Goal: Task Accomplishment & Management: Manage account settings

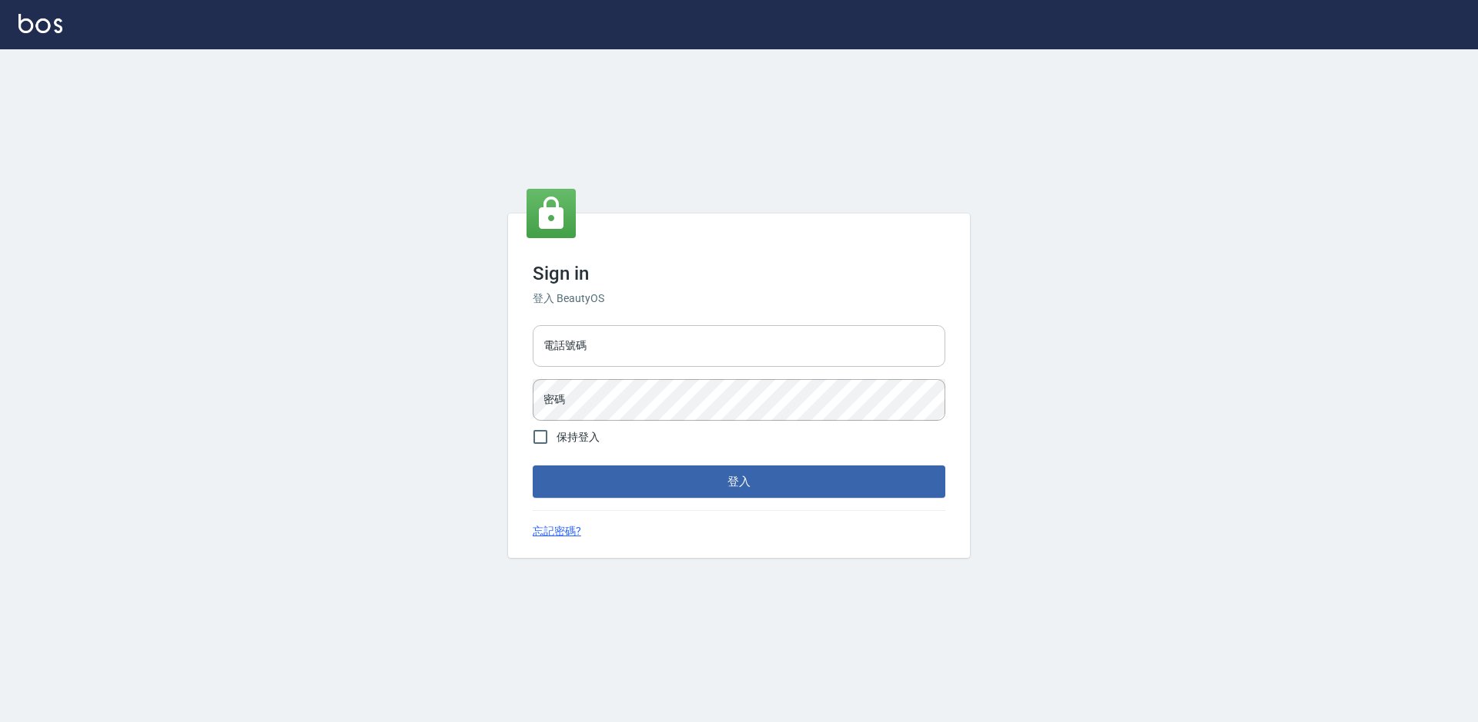
click at [593, 353] on input "電話號碼" at bounding box center [739, 346] width 413 height 42
type input "0988338477"
click at [533, 465] on button "登入" at bounding box center [739, 481] width 413 height 32
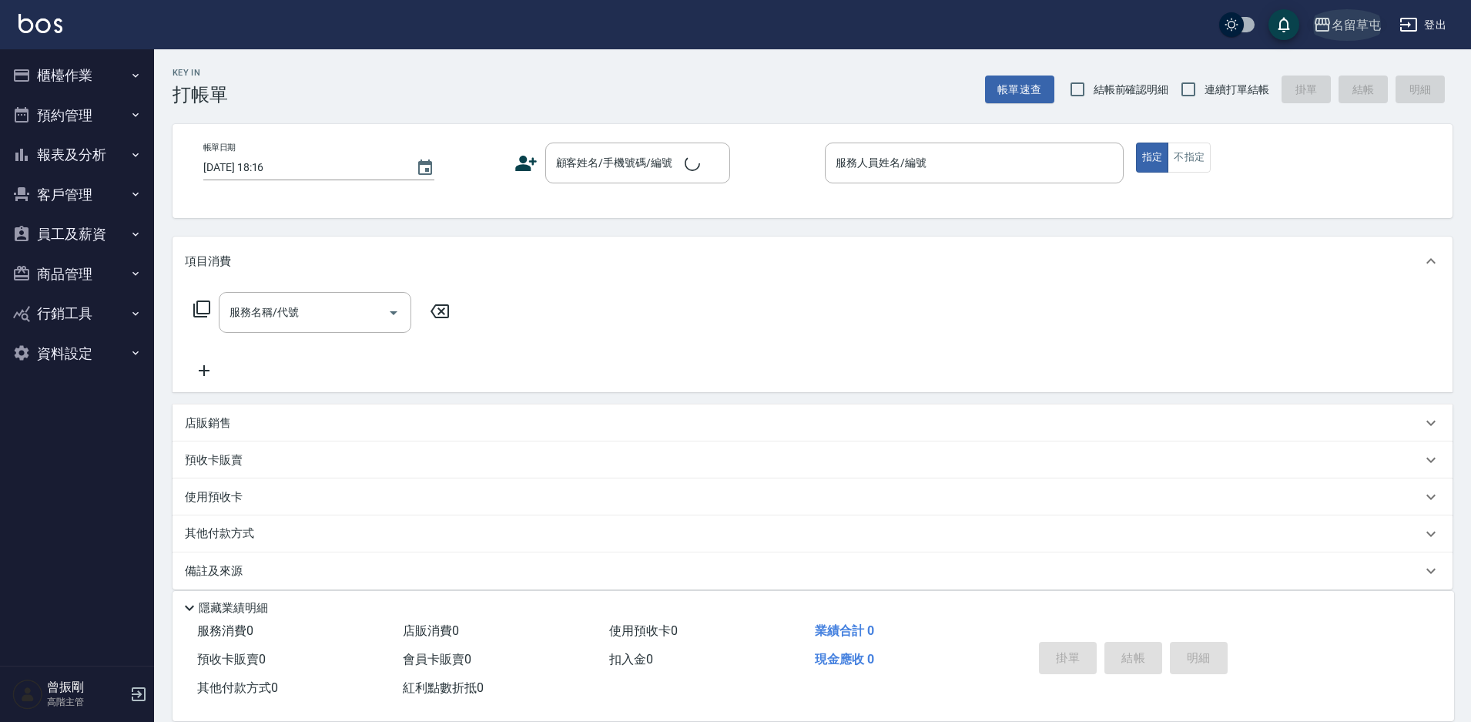
click at [1367, 32] on div "名留草屯" at bounding box center [1355, 24] width 49 height 19
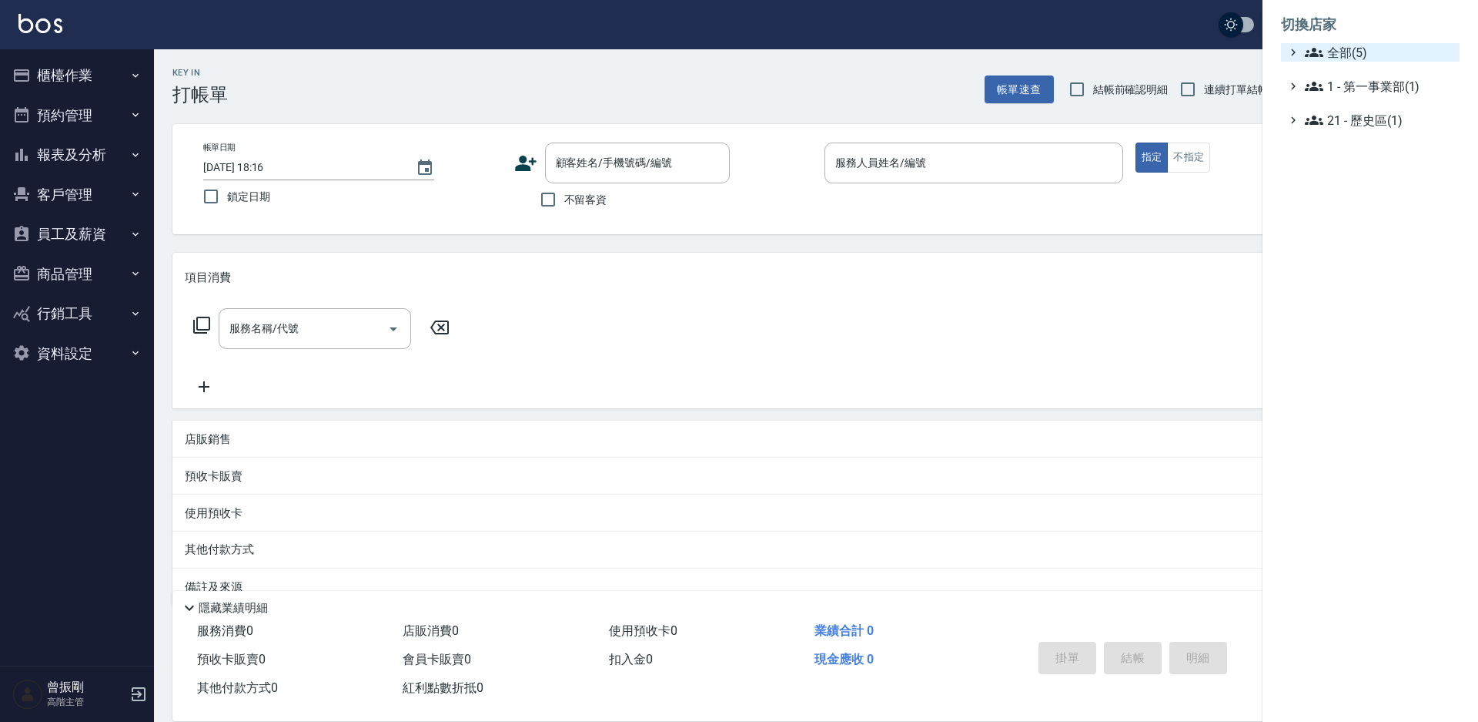
click at [1354, 59] on span "全部(5)" at bounding box center [1379, 52] width 149 height 18
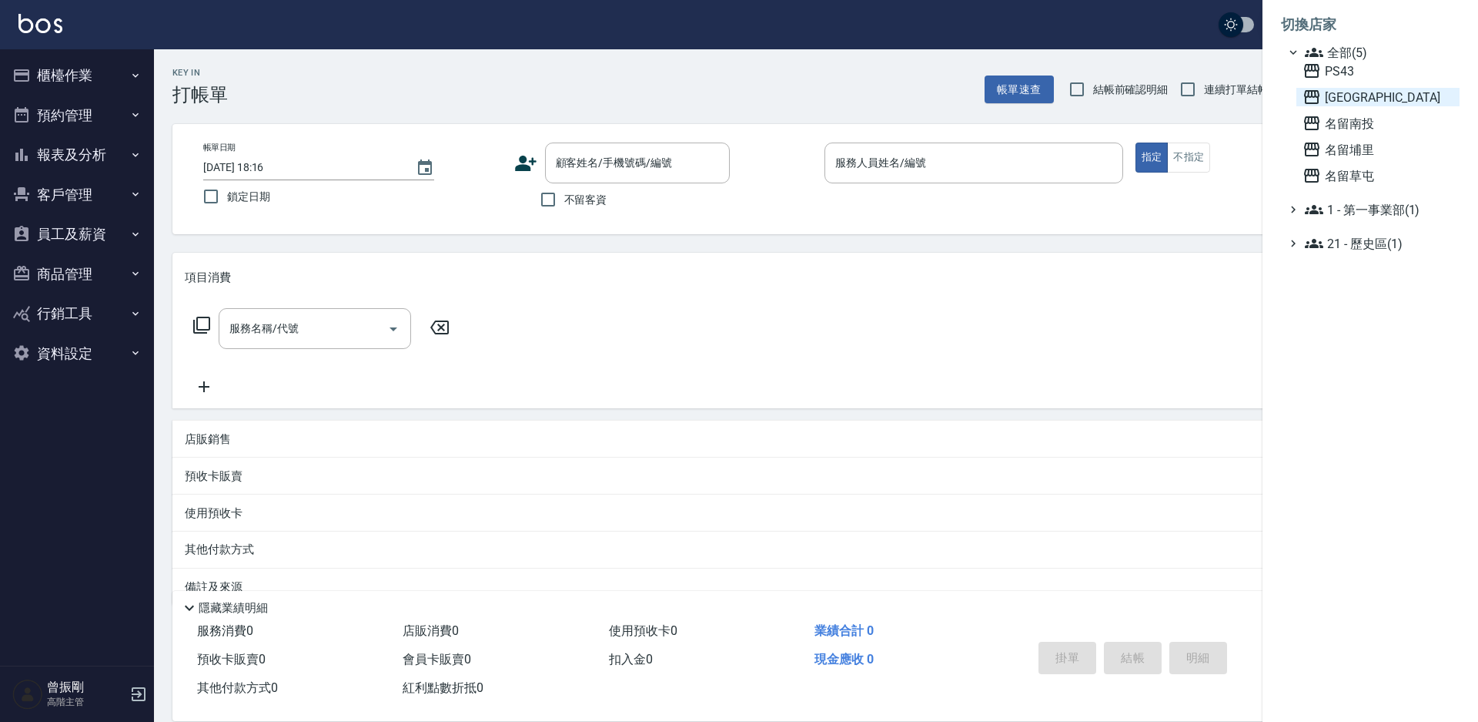
click at [1344, 95] on span "[GEOGRAPHIC_DATA]" at bounding box center [1378, 97] width 151 height 18
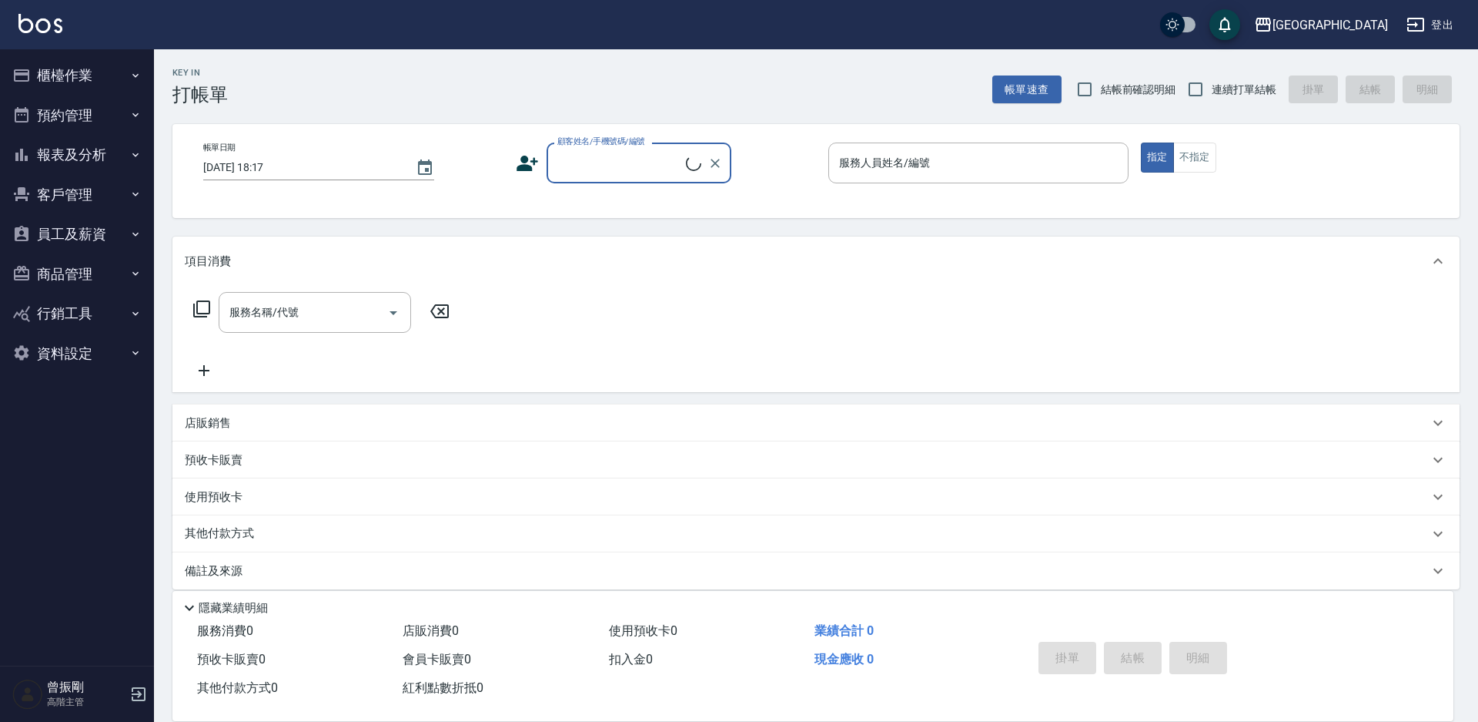
click at [75, 75] on button "櫃檯作業" at bounding box center [77, 75] width 142 height 40
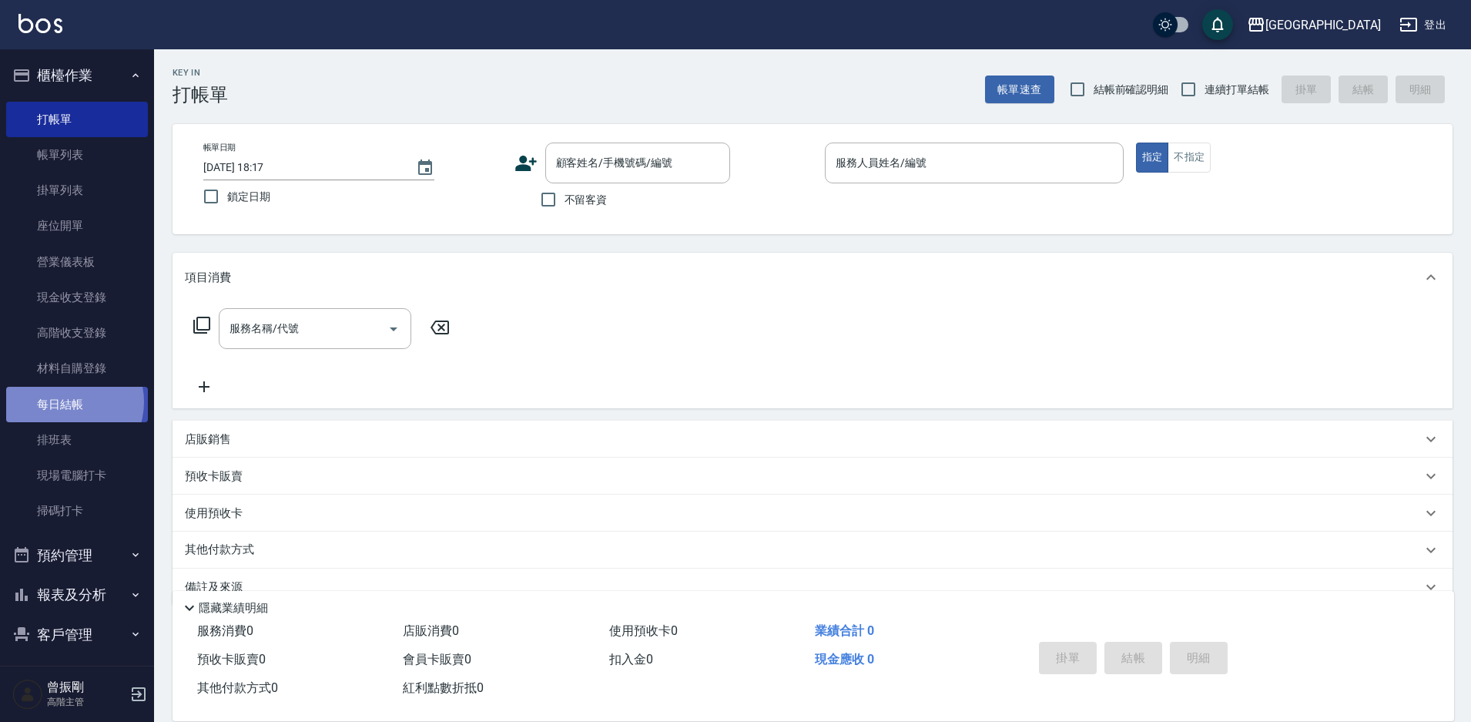
click at [65, 401] on link "每日結帳" at bounding box center [77, 404] width 142 height 35
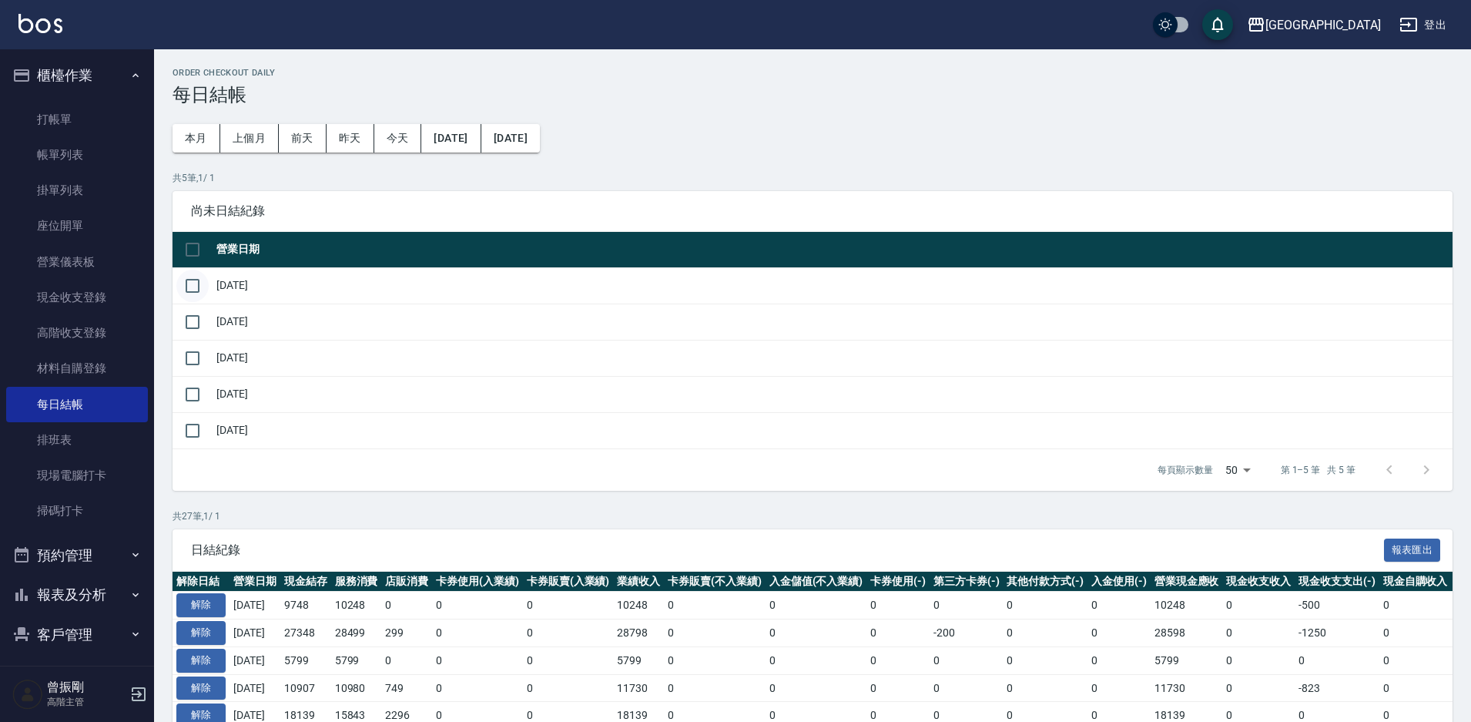
click at [194, 281] on input "checkbox" at bounding box center [192, 286] width 32 height 32
checkbox input "true"
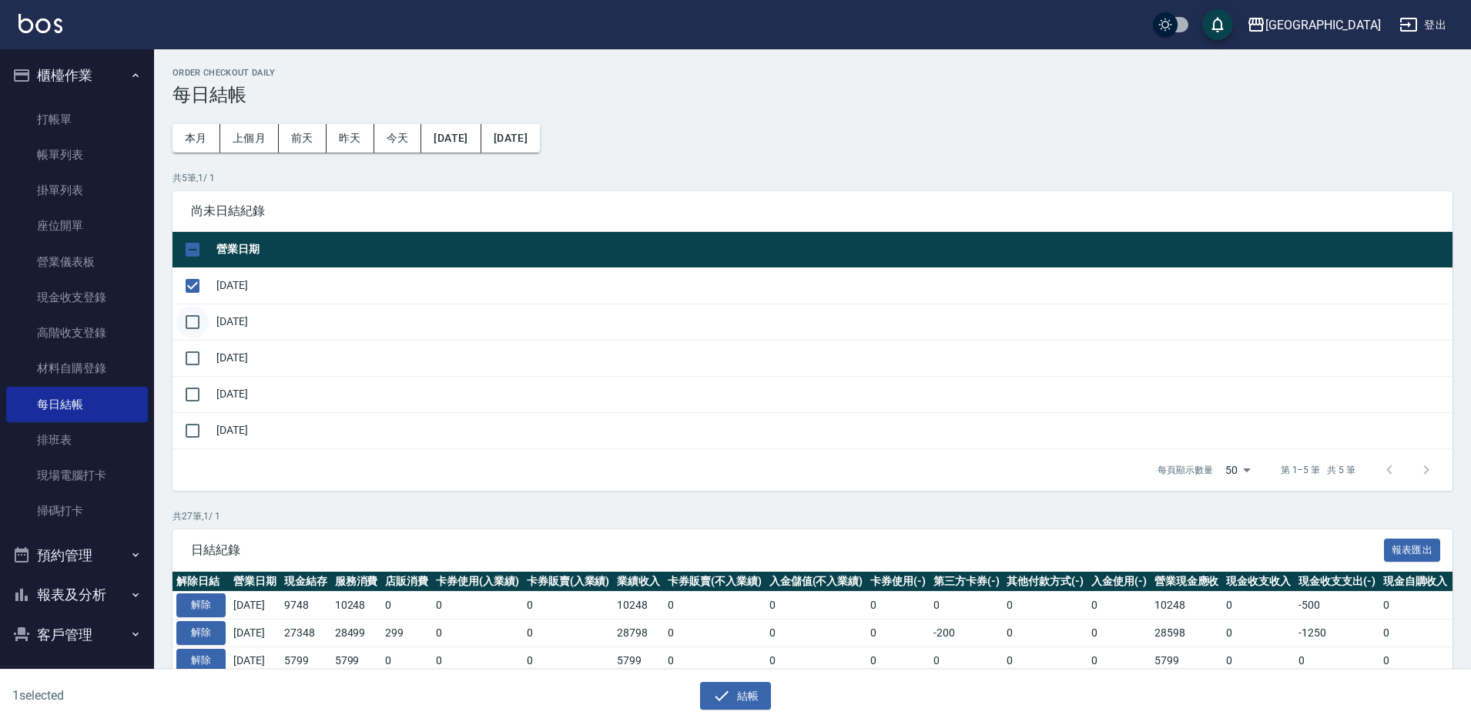
click at [202, 322] on input "checkbox" at bounding box center [192, 322] width 32 height 32
checkbox input "true"
click at [203, 359] on input "checkbox" at bounding box center [192, 358] width 32 height 32
checkbox input "true"
click at [193, 394] on input "checkbox" at bounding box center [192, 394] width 32 height 32
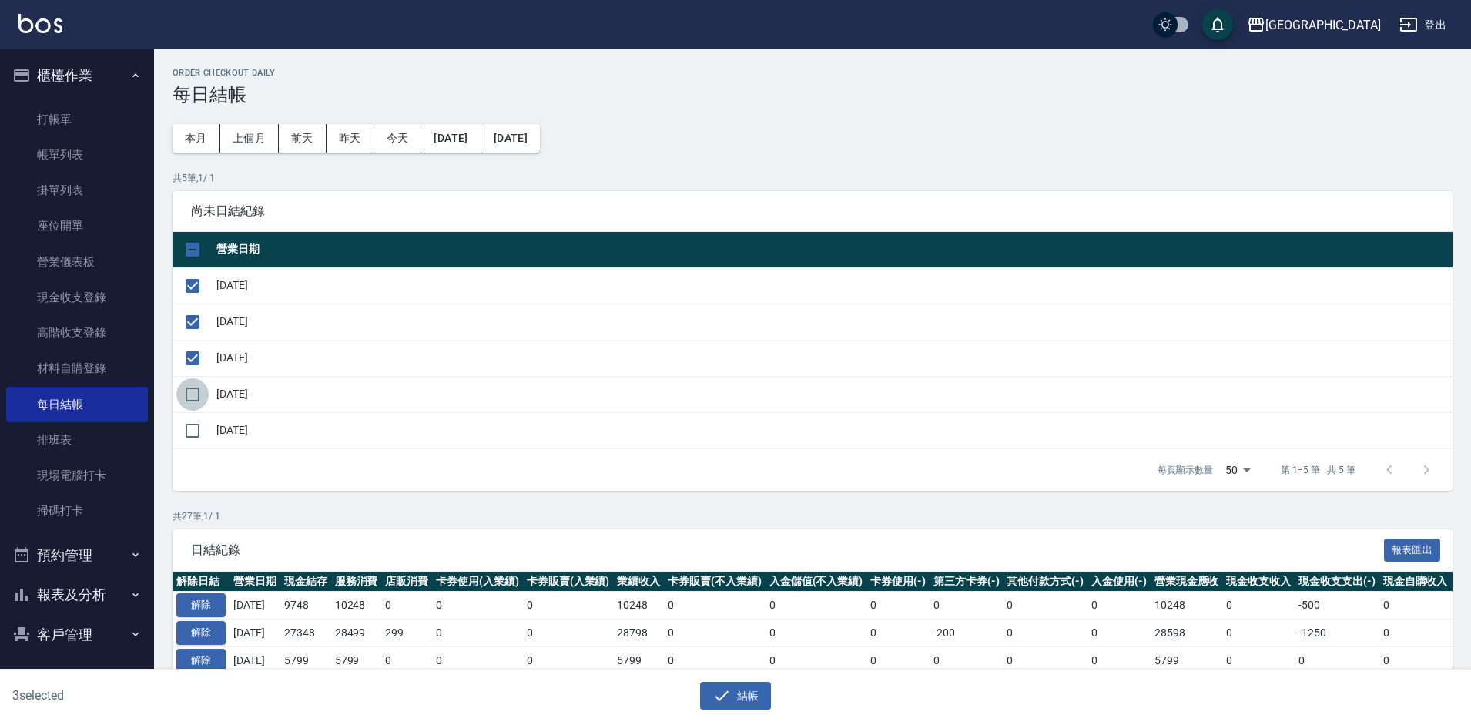
checkbox input "true"
click at [736, 697] on button "結帳" at bounding box center [736, 695] width 72 height 28
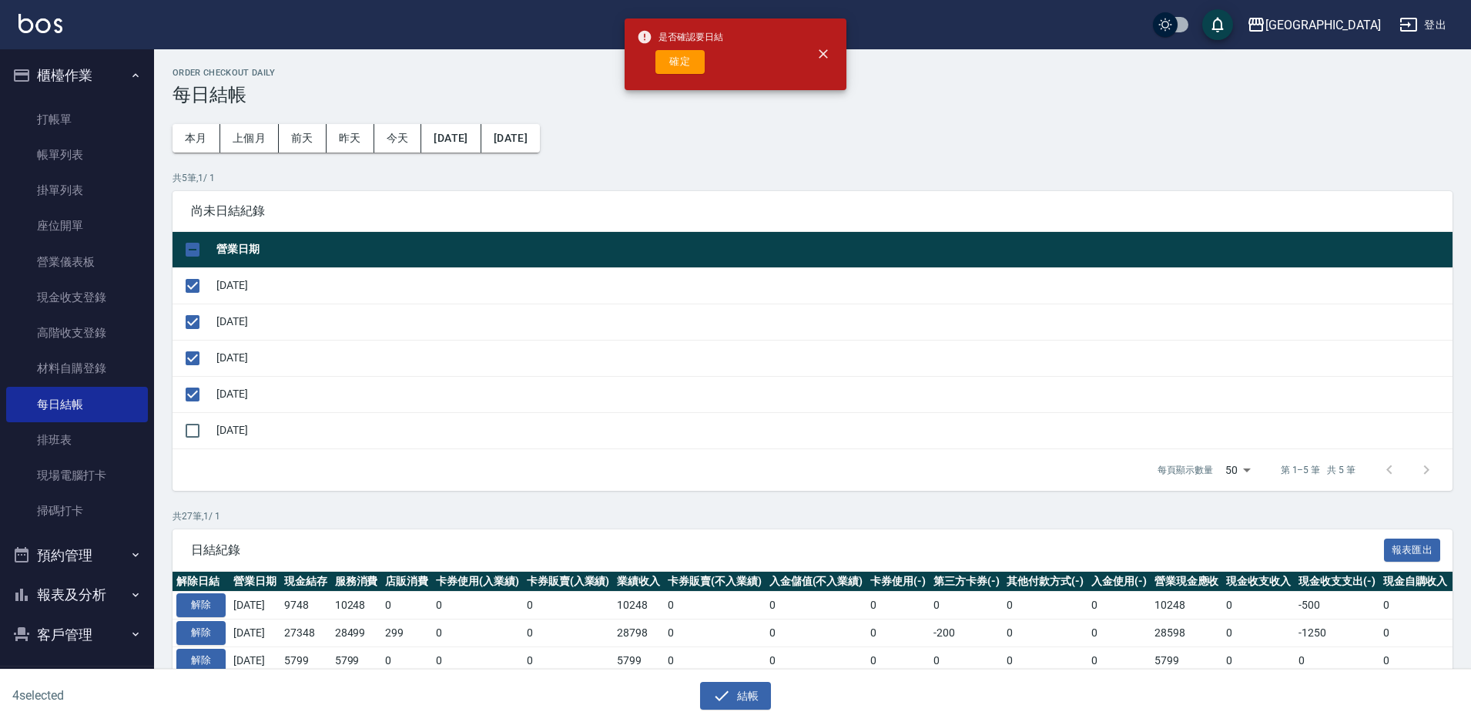
click at [673, 76] on div "是否確認要日結 確定" at bounding box center [680, 54] width 86 height 62
click at [671, 75] on div "是否確認要日結 確定" at bounding box center [680, 54] width 86 height 62
click at [670, 70] on button "確定" at bounding box center [679, 62] width 49 height 24
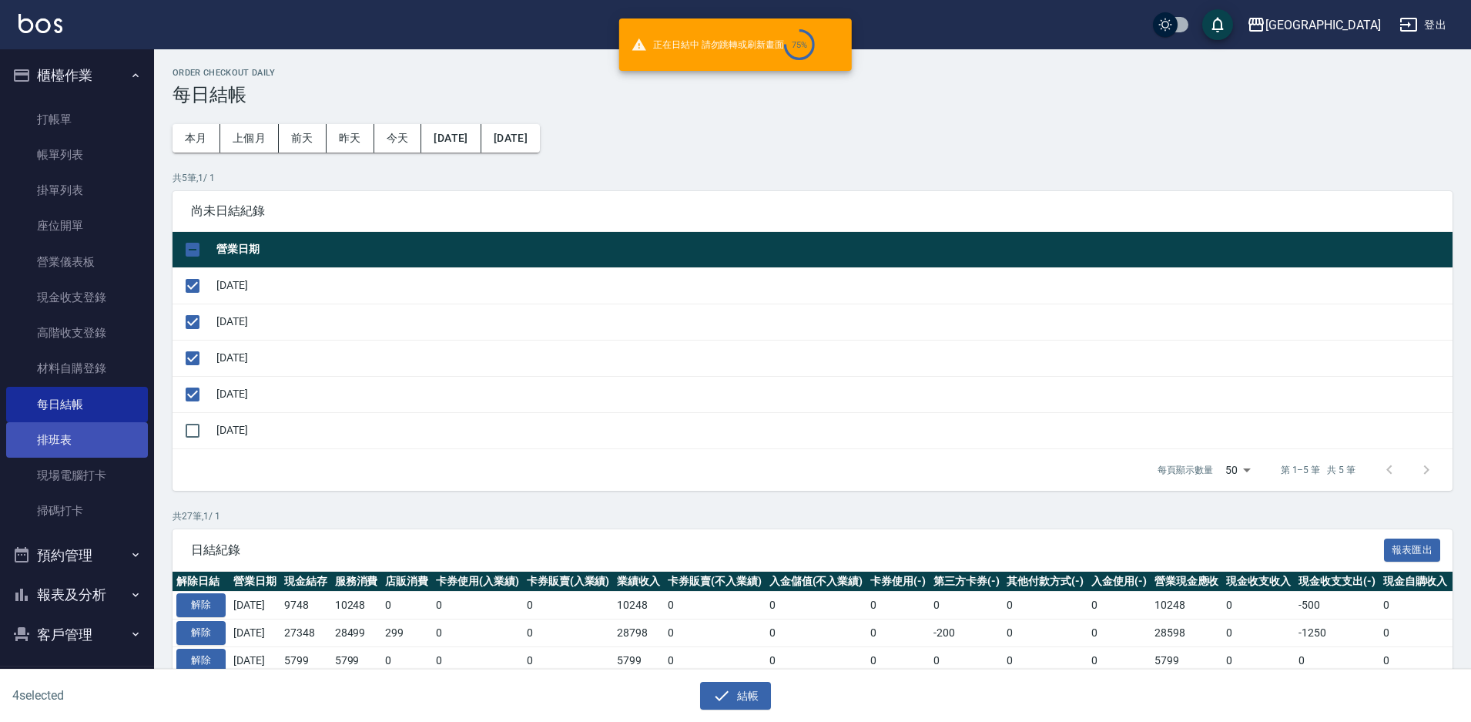
checkbox input "false"
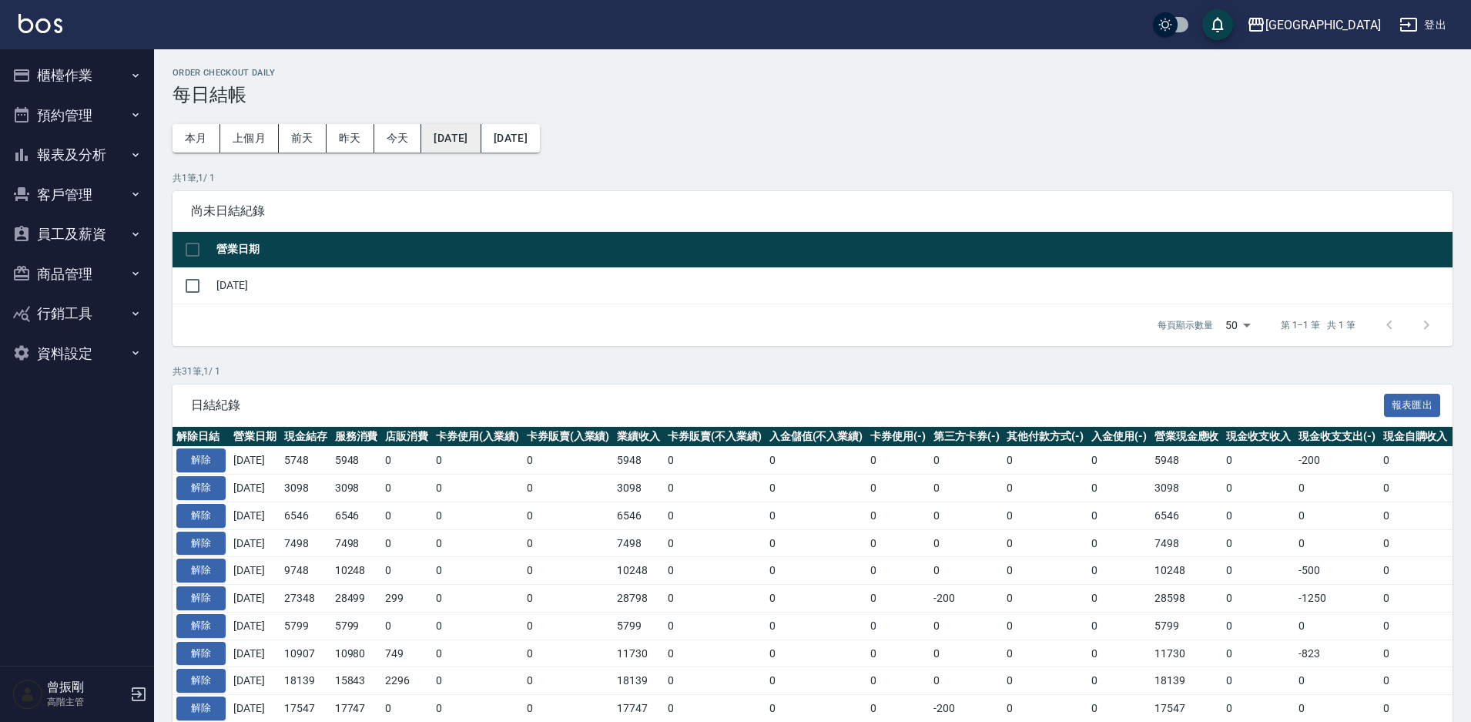
click at [480, 141] on button "[DATE]" at bounding box center [450, 138] width 59 height 28
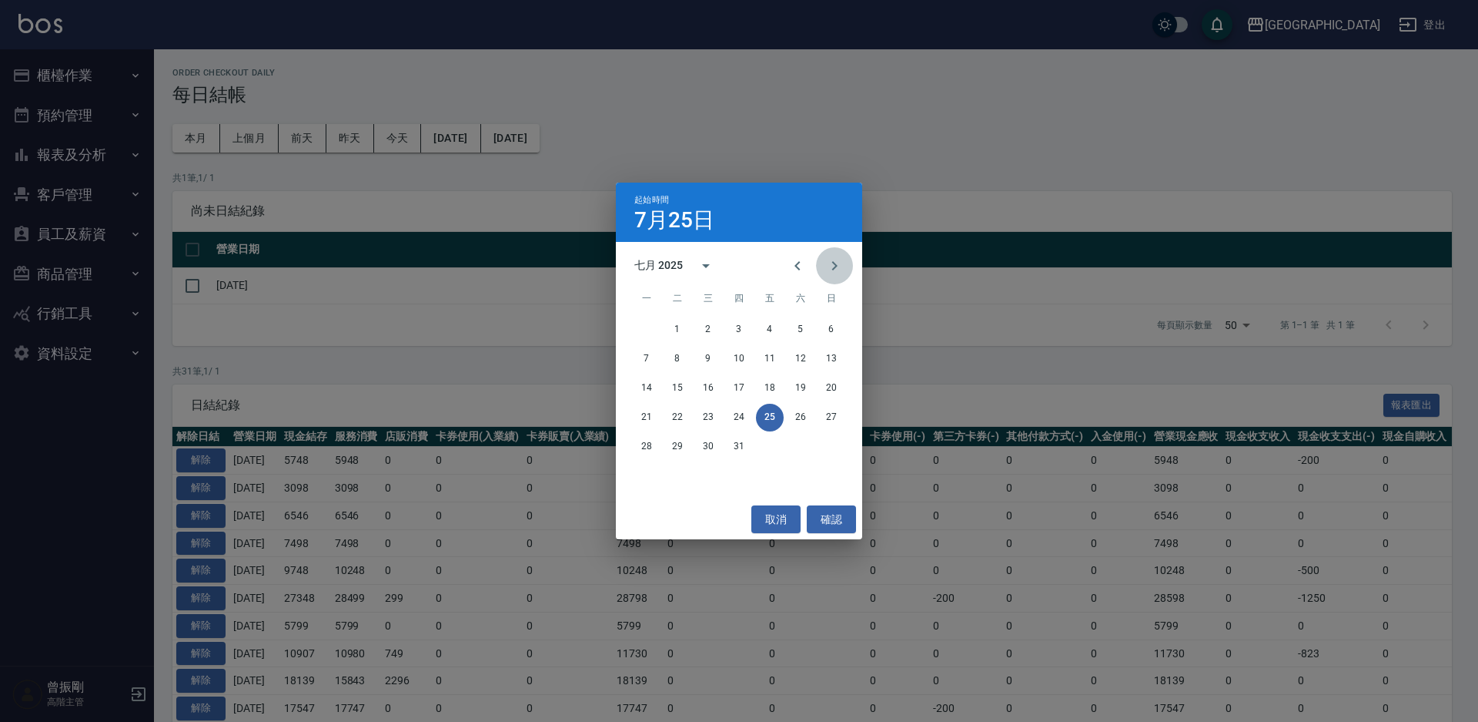
click at [825, 270] on button "Next month" at bounding box center [834, 265] width 37 height 37
click at [772, 325] on button "1" at bounding box center [770, 330] width 28 height 28
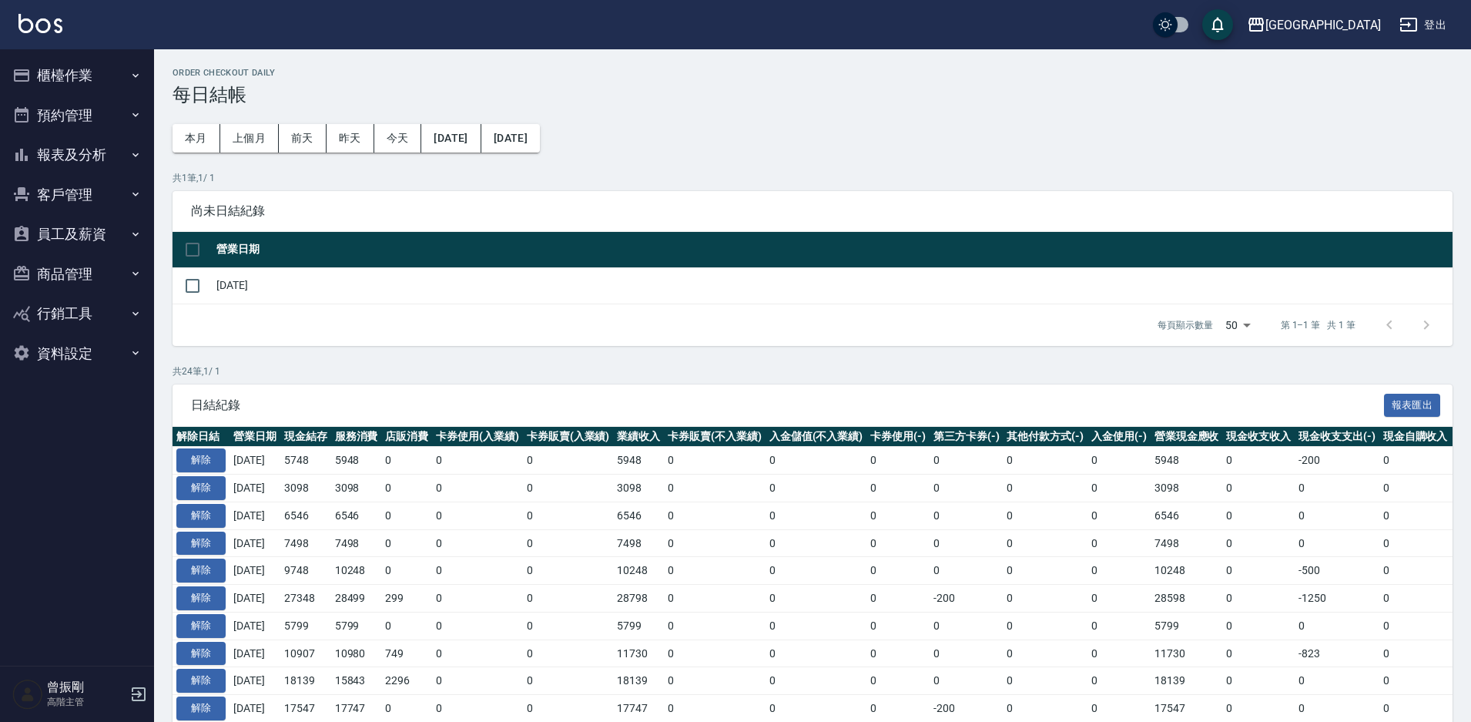
click at [540, 135] on button "[DATE]" at bounding box center [510, 138] width 59 height 28
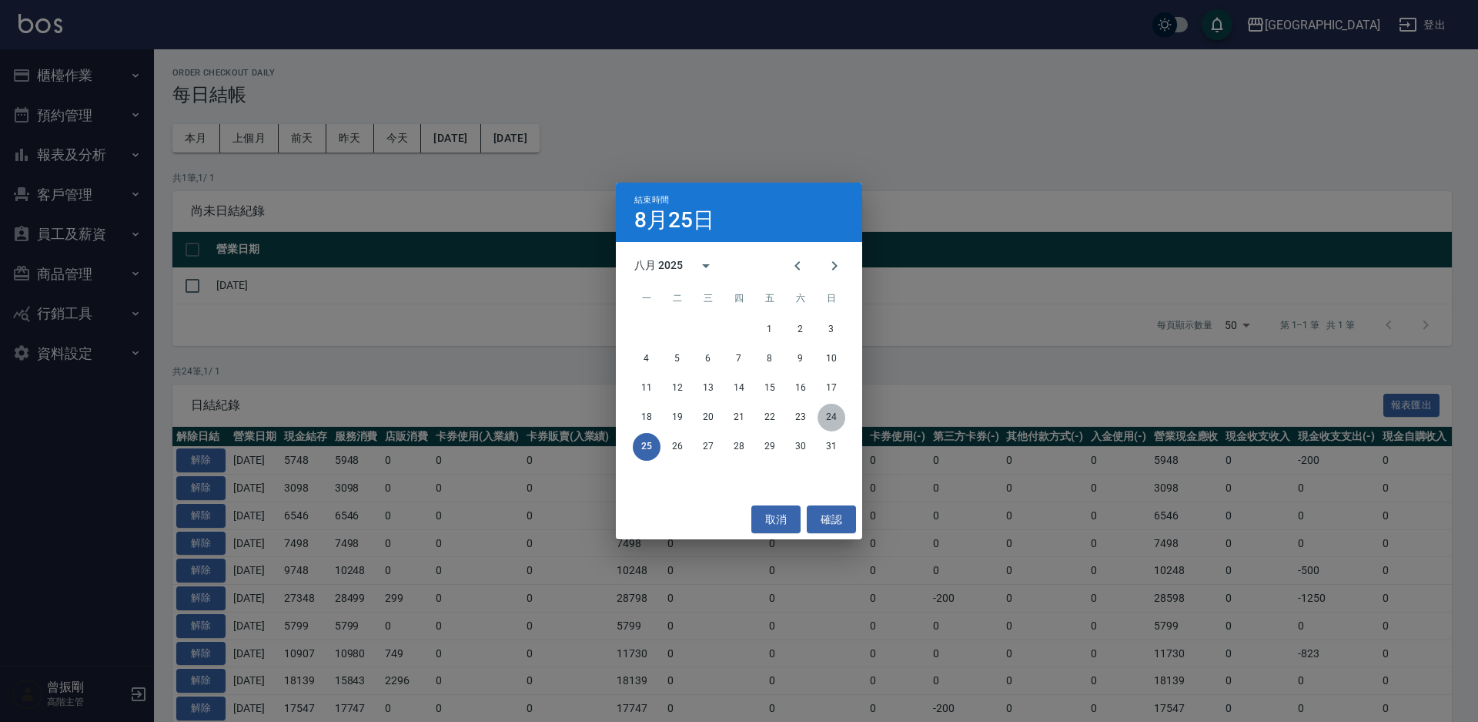
click at [835, 415] on button "24" at bounding box center [832, 417] width 28 height 28
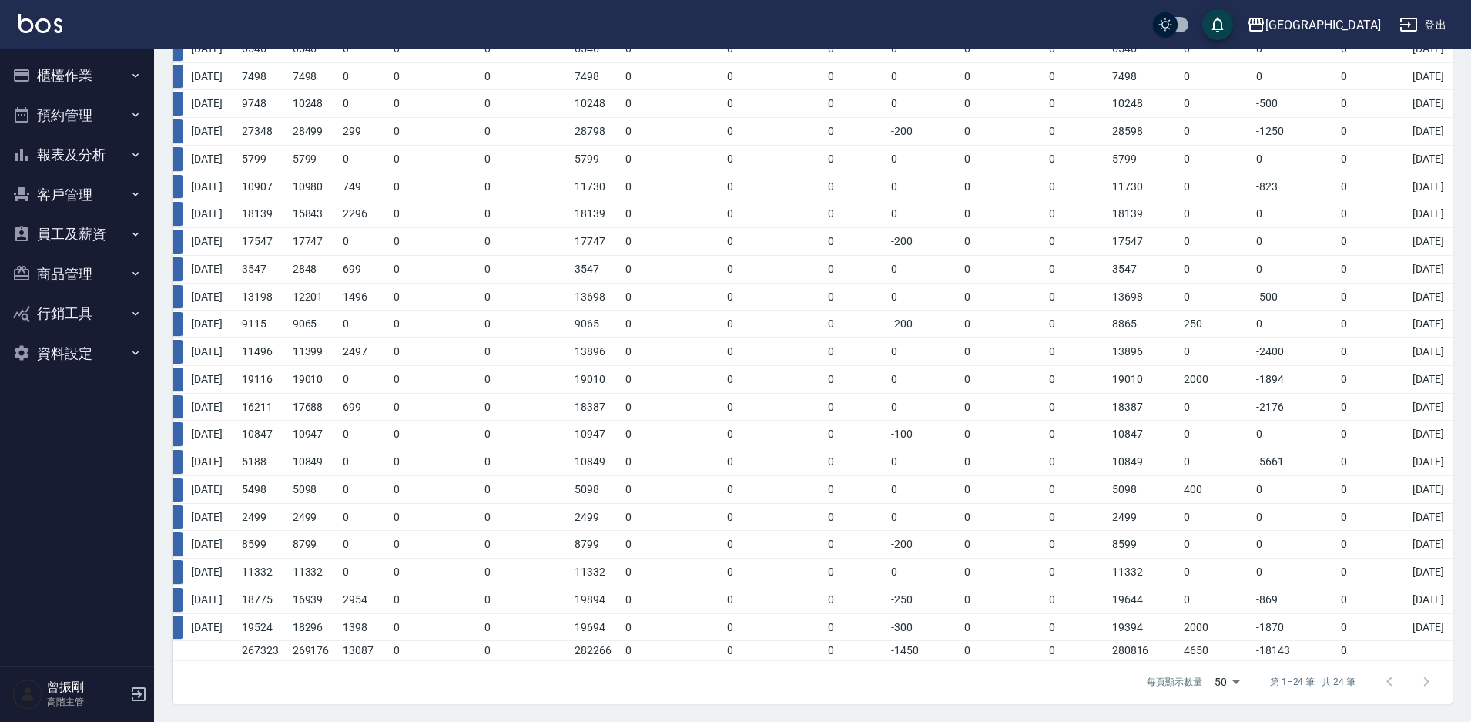
scroll to position [0, 126]
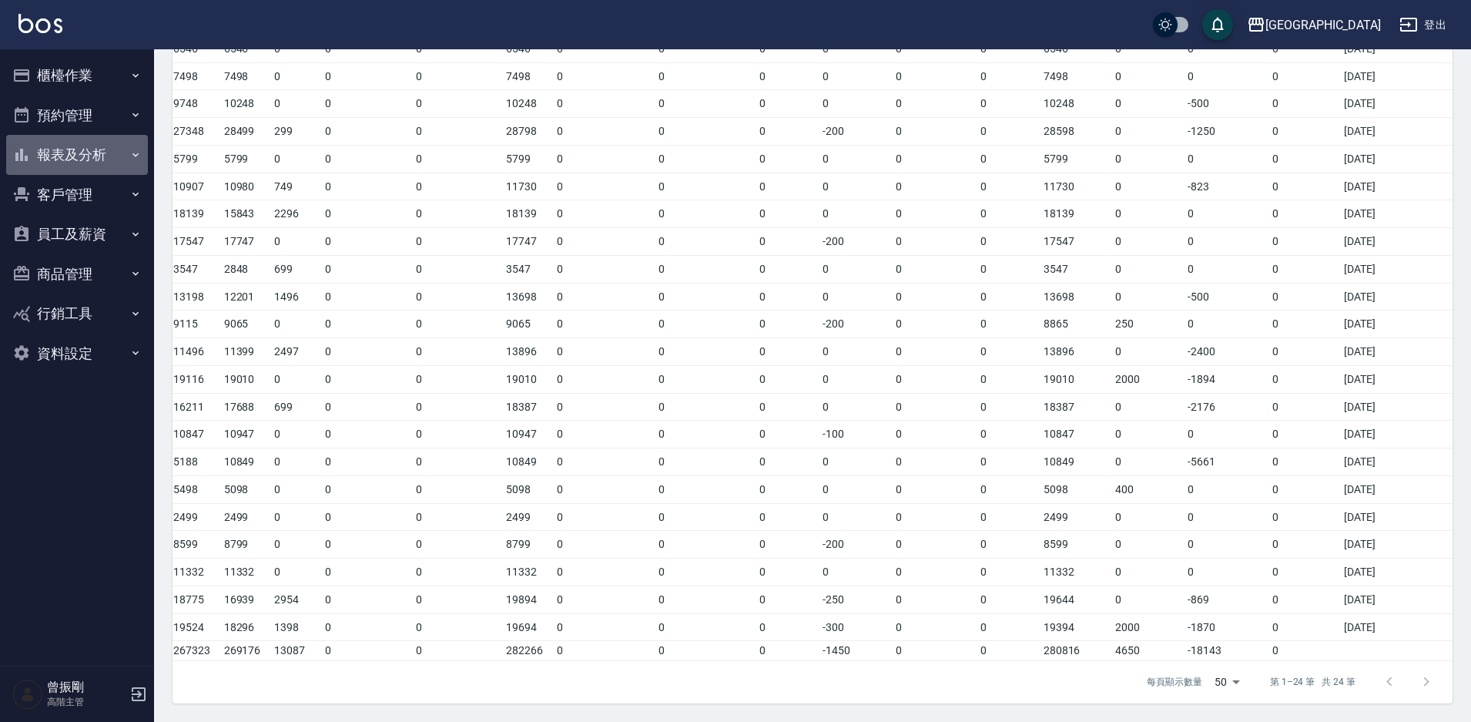
click at [90, 156] on button "報表及分析" at bounding box center [77, 155] width 142 height 40
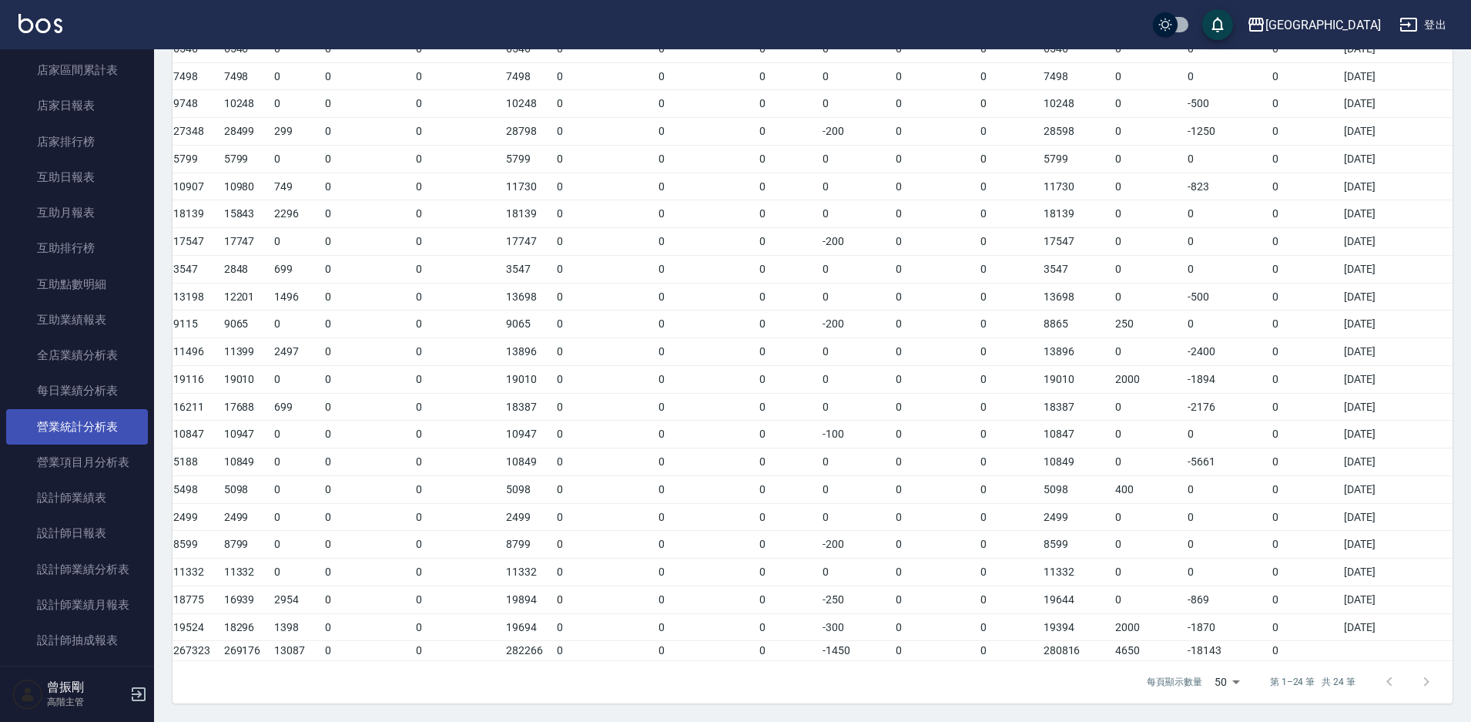
scroll to position [231, 0]
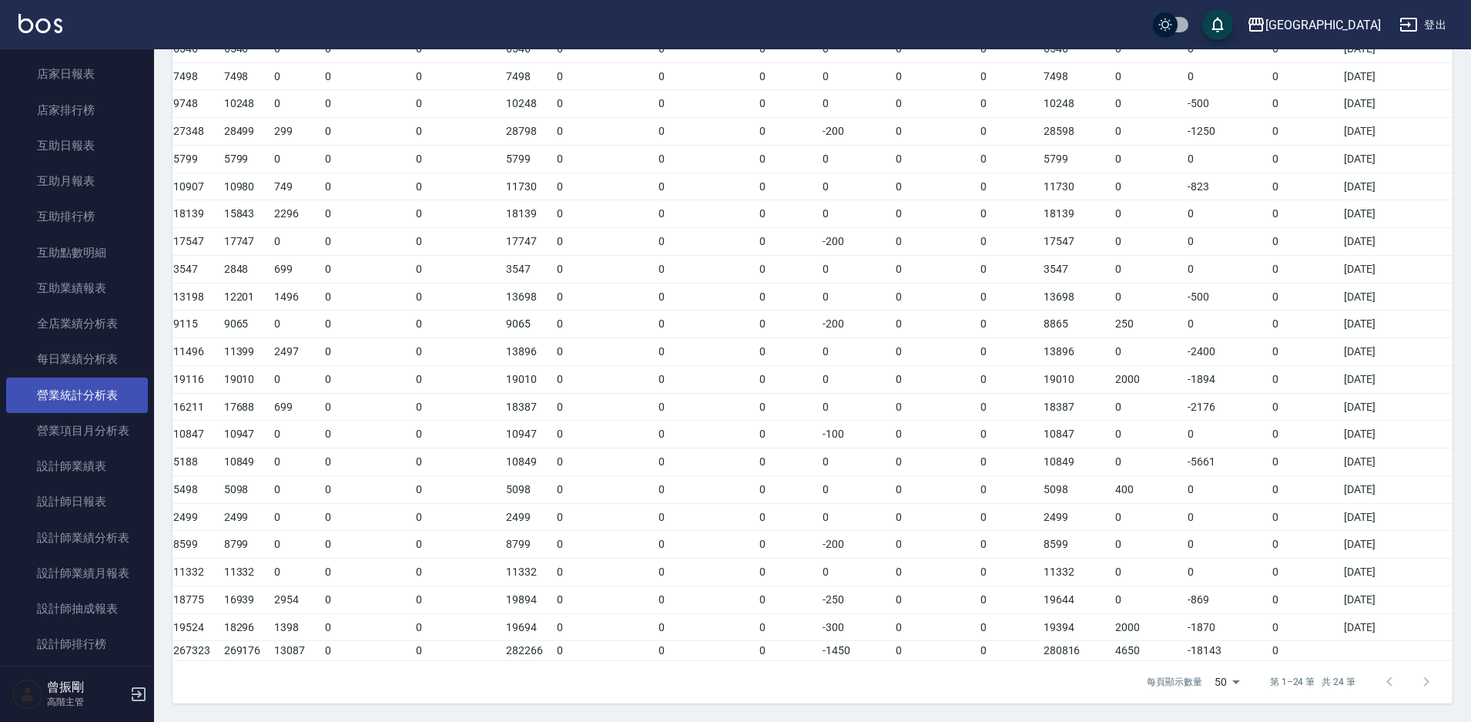
click at [71, 394] on link "營業統計分析表" at bounding box center [77, 394] width 142 height 35
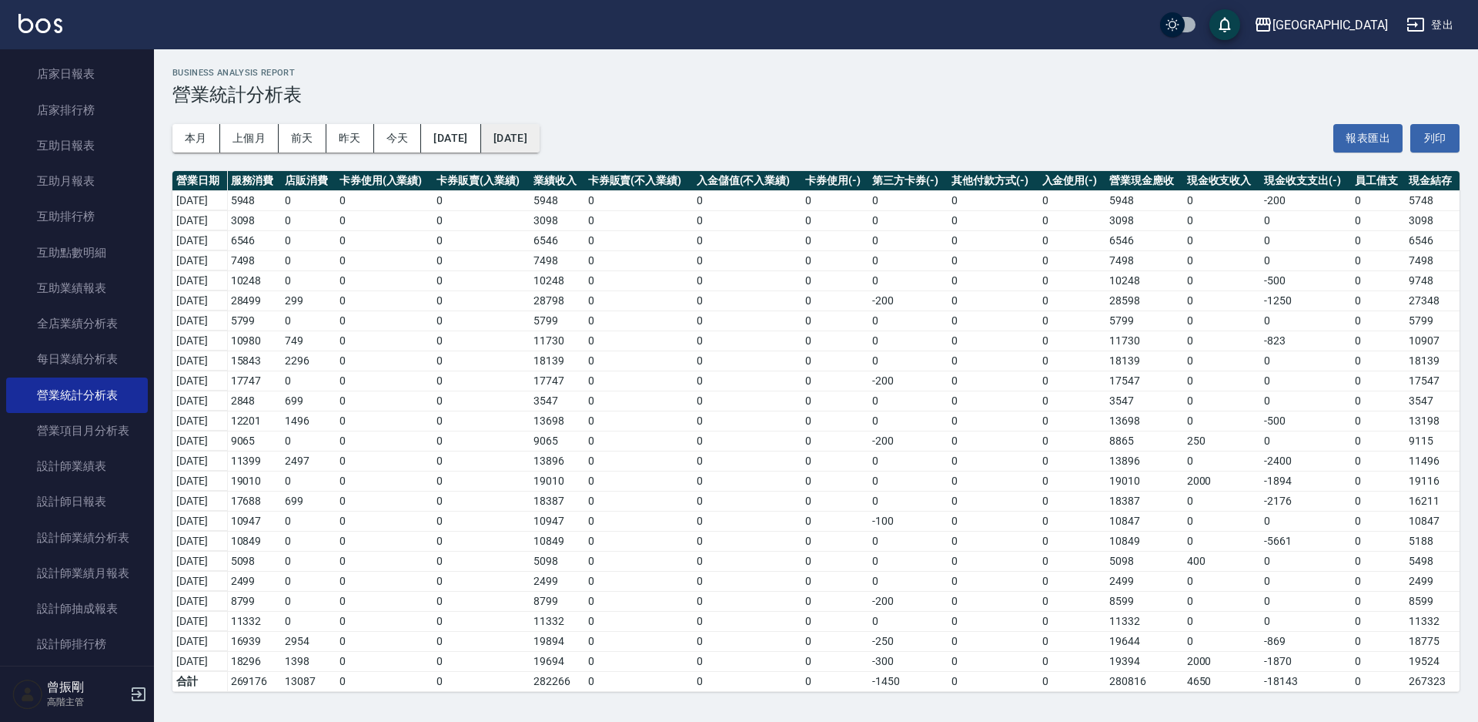
drag, startPoint x: 597, startPoint y: 128, endPoint x: 581, endPoint y: 137, distance: 18.6
click at [596, 129] on div "本月 上個月 前天 昨天 今天 [DATE] [DATE] 報表匯出 列印" at bounding box center [815, 137] width 1287 height 65
click at [540, 137] on button "[DATE]" at bounding box center [510, 138] width 59 height 28
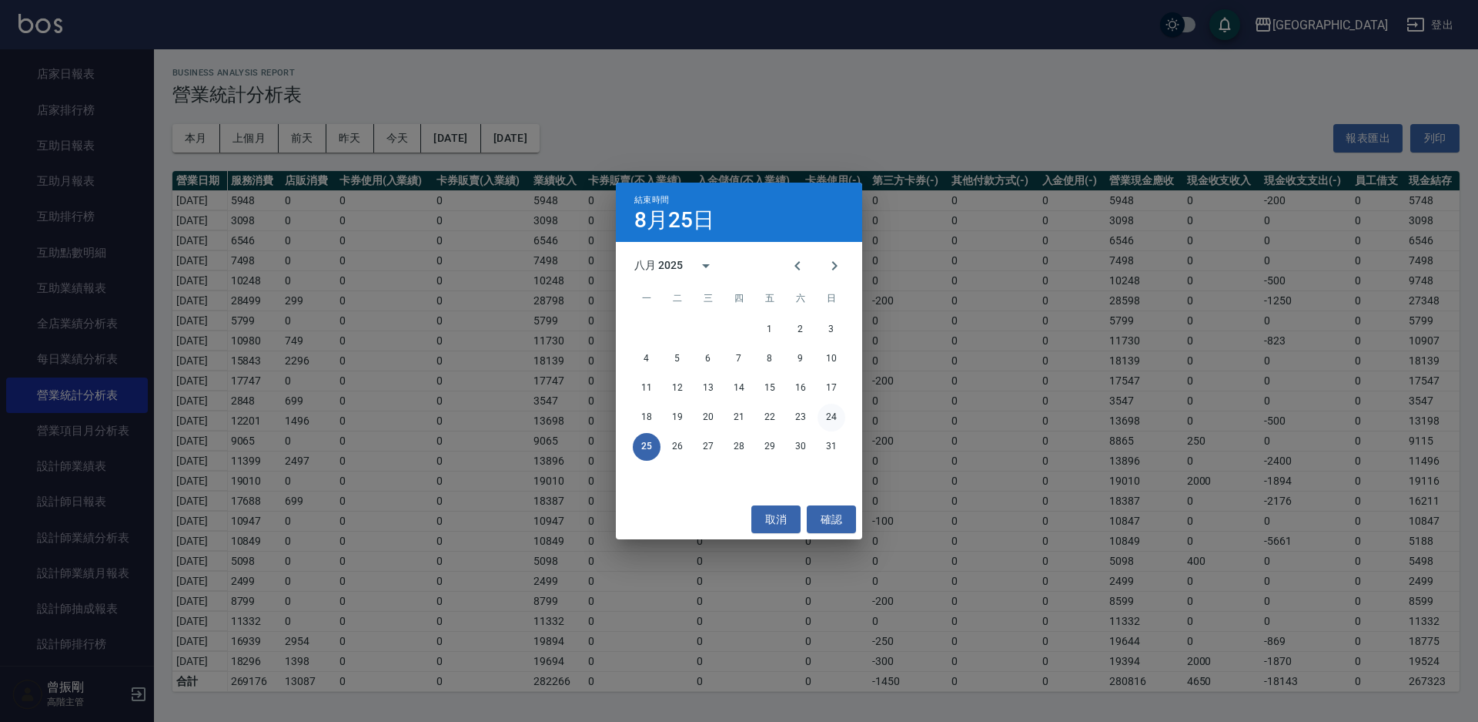
click at [838, 417] on button "24" at bounding box center [832, 417] width 28 height 28
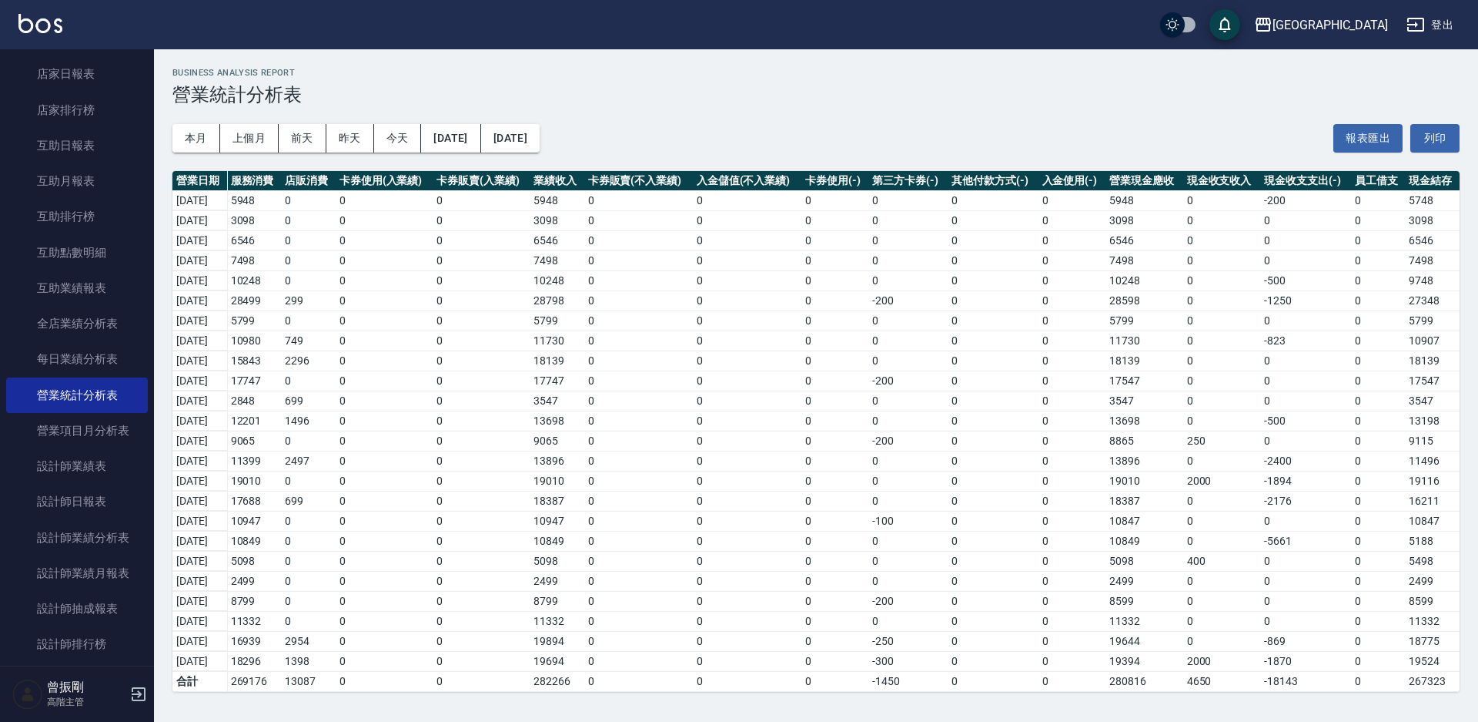
click at [885, 344] on td "0" at bounding box center [908, 340] width 79 height 20
click at [1448, 24] on button "登出" at bounding box center [1430, 25] width 59 height 28
